Goal: Check status: Check status

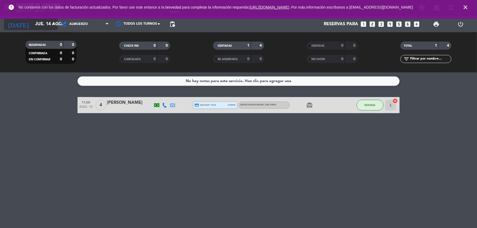
click at [42, 28] on input "jue. 14 ago." at bounding box center [60, 24] width 57 height 10
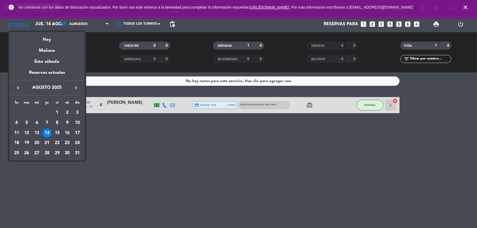
click at [68, 134] on div "16" at bounding box center [67, 133] width 9 height 9
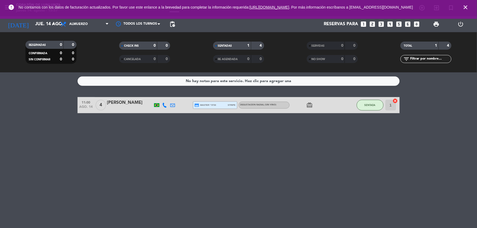
type input "sáb. 16 ago."
click at [34, 26] on input "sáb. 16 ago." at bounding box center [60, 24] width 57 height 10
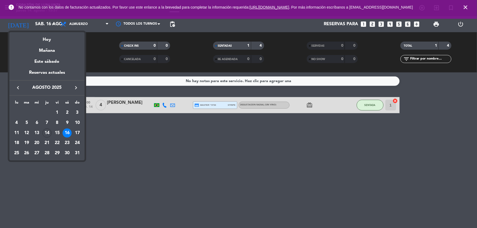
click at [66, 134] on div "16" at bounding box center [67, 133] width 9 height 9
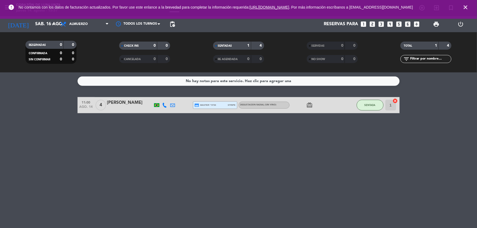
click at [116, 105] on div "[PERSON_NAME]" at bounding box center [130, 102] width 46 height 7
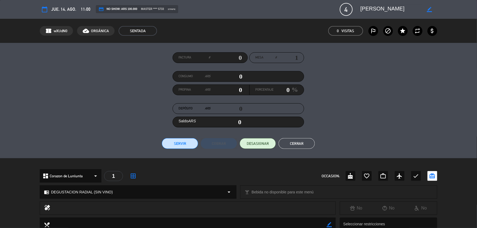
click at [305, 145] on button "Cerrar" at bounding box center [297, 143] width 36 height 11
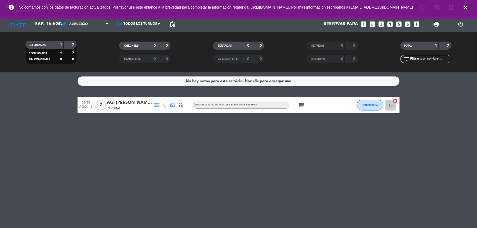
click at [469, 7] on span "close" at bounding box center [466, 7] width 15 height 15
click at [141, 109] on div "5 Visitas" at bounding box center [130, 108] width 46 height 5
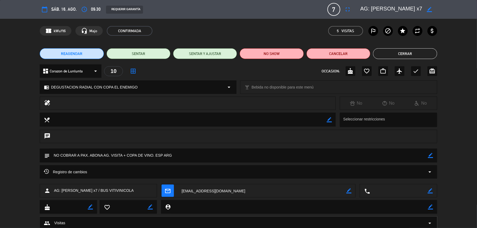
click at [386, 53] on button "Cerrar" at bounding box center [405, 53] width 64 height 11
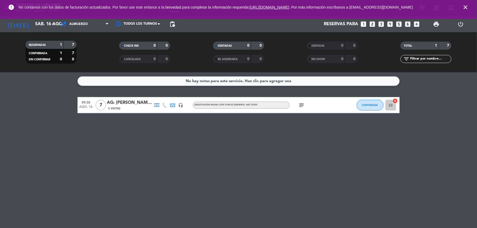
click at [184, 105] on div "headset_mic" at bounding box center [181, 105] width 8 height 16
click at [183, 105] on icon "headset_mic" at bounding box center [181, 105] width 5 height 5
click at [133, 105] on div "AG: [PERSON_NAME] x7 / BUS VITIVINICOLA" at bounding box center [130, 102] width 46 height 7
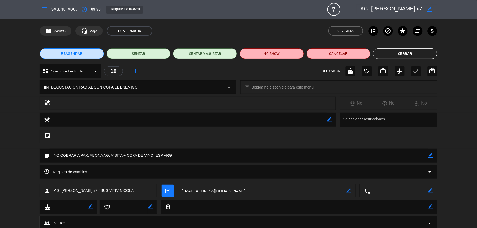
drag, startPoint x: 413, startPoint y: 57, endPoint x: 410, endPoint y: 58, distance: 2.8
click at [410, 58] on button "Cerrar" at bounding box center [405, 53] width 64 height 11
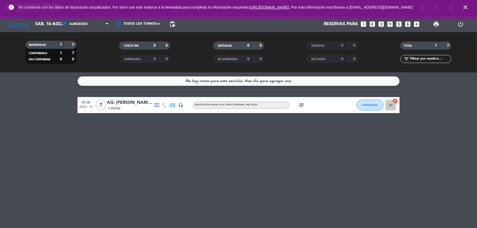
click at [468, 9] on icon "close" at bounding box center [466, 7] width 6 height 6
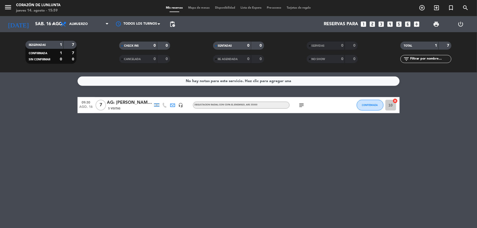
click at [305, 106] on icon "subject" at bounding box center [302, 105] width 6 height 6
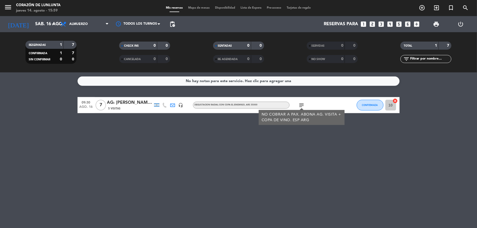
click at [305, 106] on icon "subject" at bounding box center [302, 105] width 6 height 6
